Goal: Transaction & Acquisition: Subscribe to service/newsletter

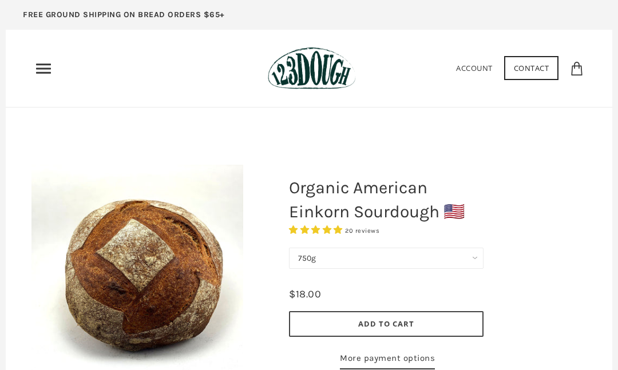
click at [48, 69] on use "Primary" at bounding box center [43, 68] width 15 height 10
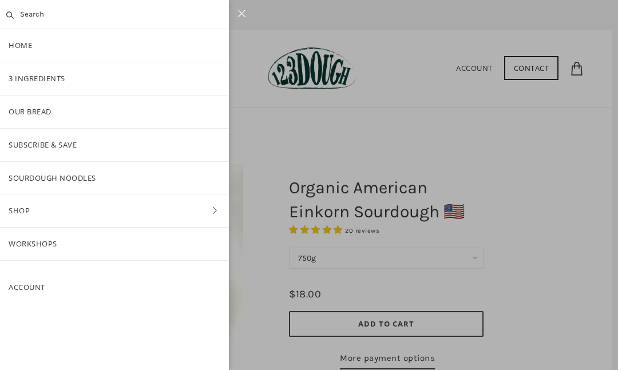
click at [26, 79] on link "3 Ingredients" at bounding box center [114, 78] width 229 height 33
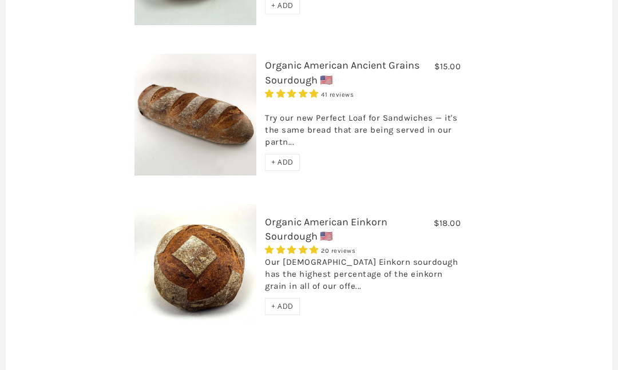
scroll to position [977, 0]
click at [363, 244] on div "20 reviews" at bounding box center [363, 250] width 196 height 13
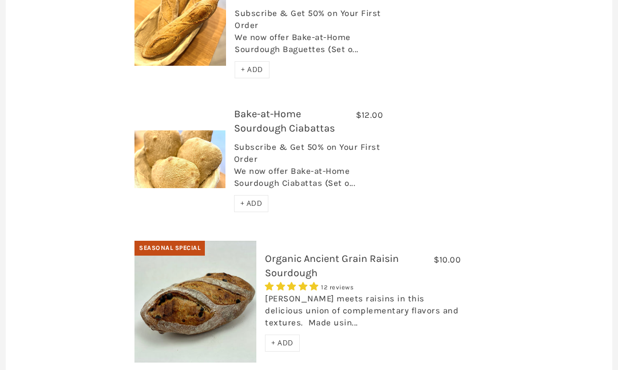
scroll to position [640, 0]
click at [284, 107] on link "Bake-at-Home Sourdough Ciabattas" at bounding box center [284, 120] width 101 height 27
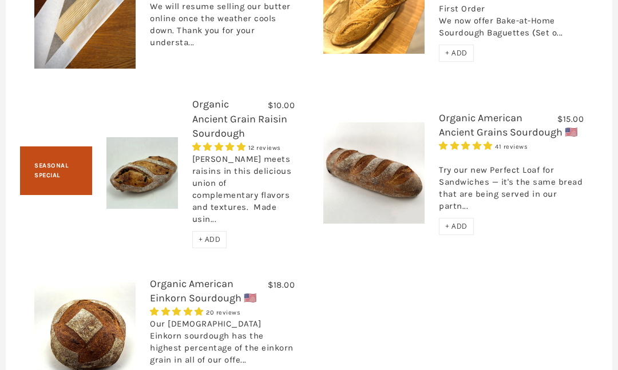
scroll to position [1449, 0]
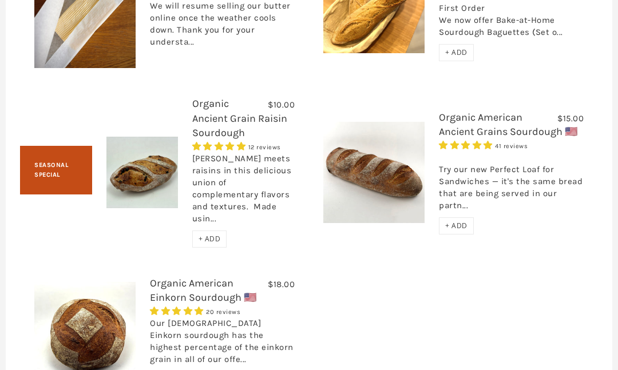
click at [191, 277] on link "Organic American Einkorn Sourdough 🇺🇸" at bounding box center [203, 290] width 106 height 27
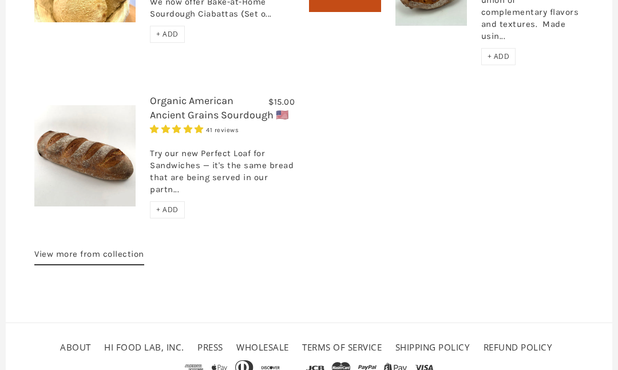
scroll to position [1696, 0]
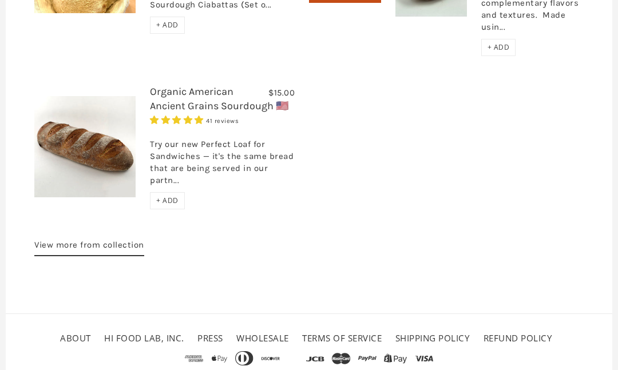
click at [449, 344] on link "Shipping Policy" at bounding box center [432, 338] width 75 height 11
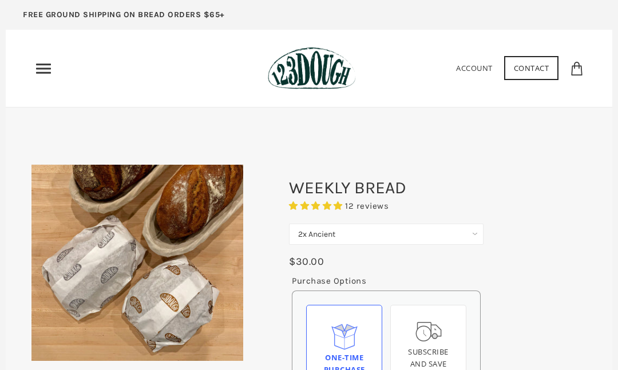
click at [477, 231] on select "2x Ancient 2x Premium Ancient" at bounding box center [386, 234] width 194 height 21
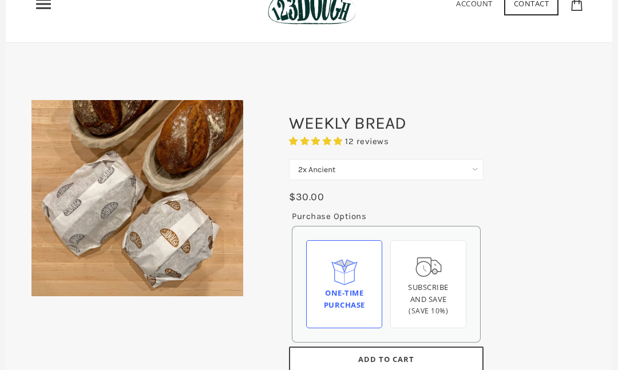
click at [441, 302] on span "Subscribe and save" at bounding box center [428, 293] width 41 height 22
click at [0, 0] on input "Subscribe and save (Save 10%)" at bounding box center [0, 0] width 0 height 0
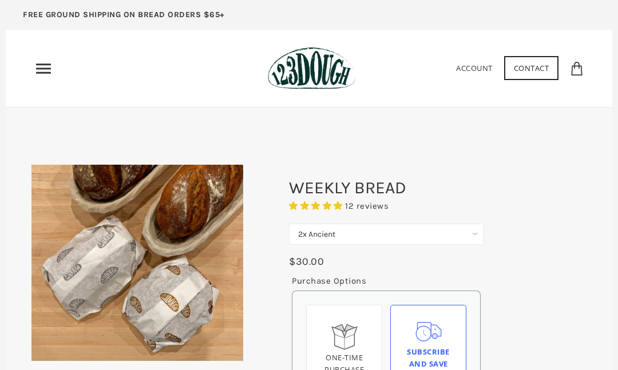
click at [42, 62] on icon "Primary" at bounding box center [43, 68] width 18 height 18
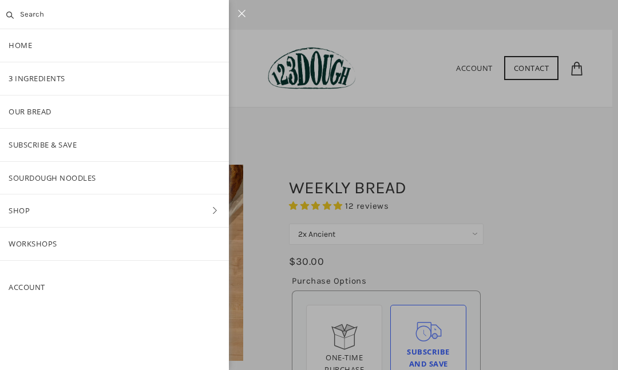
click at [26, 82] on link "3 Ingredients" at bounding box center [114, 78] width 229 height 33
